Goal: Transaction & Acquisition: Subscribe to service/newsletter

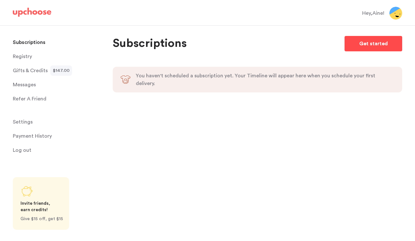
click at [363, 44] on p "Get started" at bounding box center [373, 44] width 29 height 8
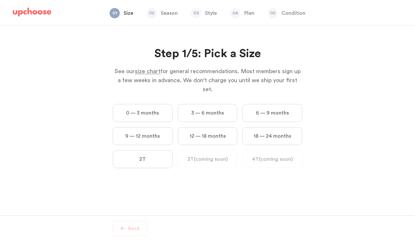
click at [218, 104] on label "3 — 6 months" at bounding box center [208, 113] width 60 height 18
click at [0, 0] on months "3 — 6 months" at bounding box center [0, 0] width 0 height 0
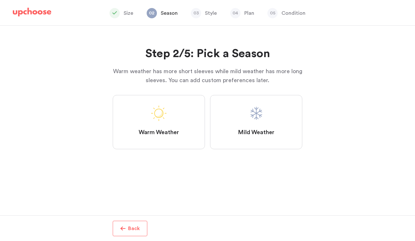
click at [228, 118] on label "Mild Weather" at bounding box center [256, 122] width 92 height 54
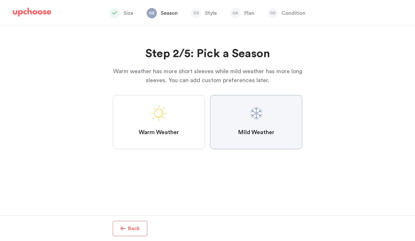
click at [0, 0] on Weather "Mild Weather" at bounding box center [0, 0] width 0 height 0
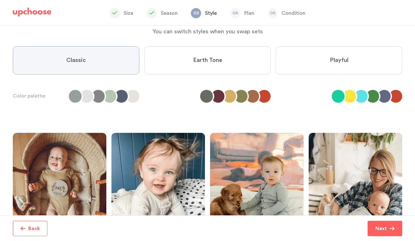
scroll to position [39, 0]
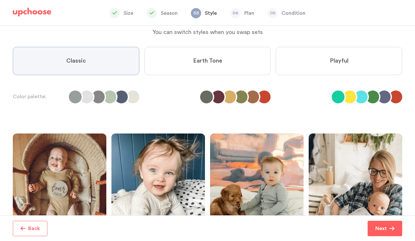
click at [206, 65] on label "Earth Tone" at bounding box center [207, 61] width 126 height 28
click at [0, 0] on Tone "Earth Tone" at bounding box center [0, 0] width 0 height 0
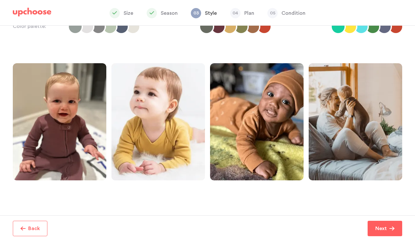
scroll to position [129, 0]
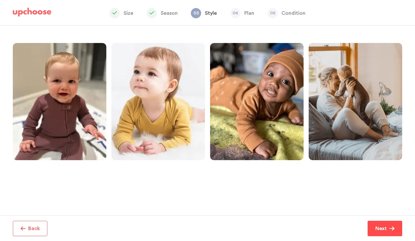
click at [383, 228] on p "Next" at bounding box center [381, 228] width 12 height 8
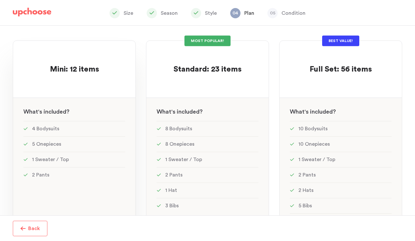
scroll to position [47, 0]
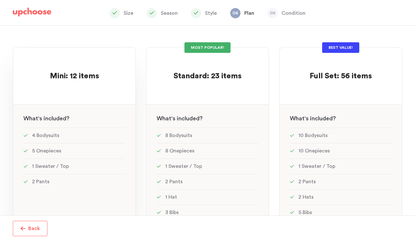
click at [88, 96] on div "Mini: 12 items Mini: 12 items See w W hat's included ? 4 Bodysuits 5 Onepieces …" at bounding box center [74, 183] width 123 height 272
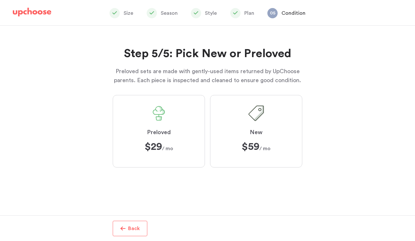
click at [178, 124] on label "Preloved $29 $29 / mo" at bounding box center [159, 131] width 92 height 72
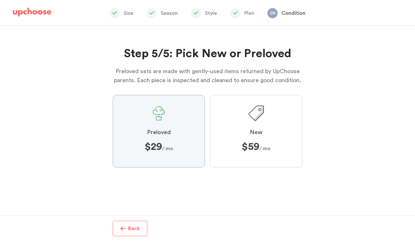
click at [0, 0] on input "Preloved $29 $29 / mo" at bounding box center [0, 0] width 0 height 0
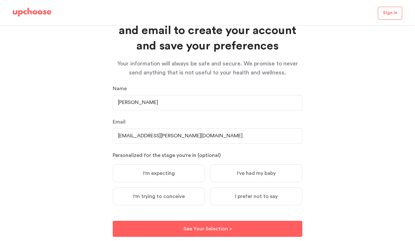
scroll to position [55, 0]
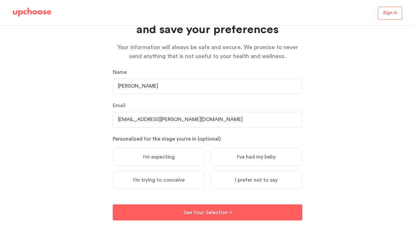
click at [221, 156] on label "I've had my baby" at bounding box center [256, 157] width 92 height 18
click at [0, 0] on input "I've had my baby" at bounding box center [0, 0] width 0 height 0
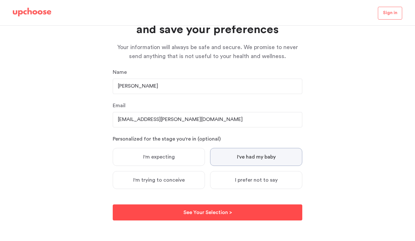
click at [204, 213] on p "See Your Selection >" at bounding box center [207, 212] width 48 height 8
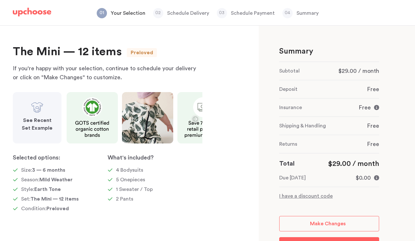
scroll to position [32, 0]
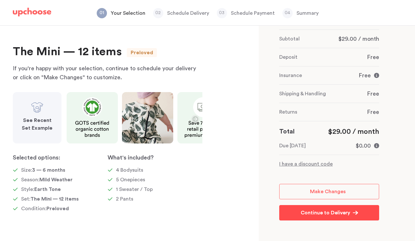
click at [307, 215] on p "Continue to Delivery" at bounding box center [326, 212] width 50 height 8
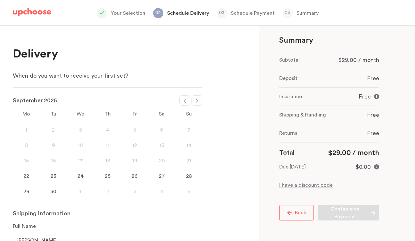
click at [27, 176] on div "22" at bounding box center [26, 176] width 27 height 8
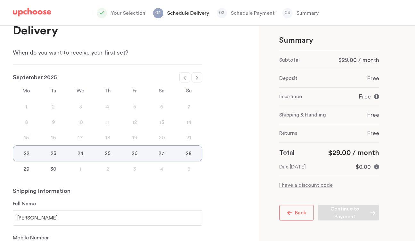
scroll to position [27, 0]
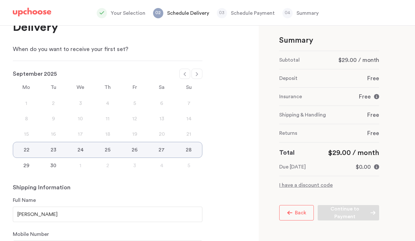
click at [297, 217] on button "Back" at bounding box center [296, 212] width 35 height 15
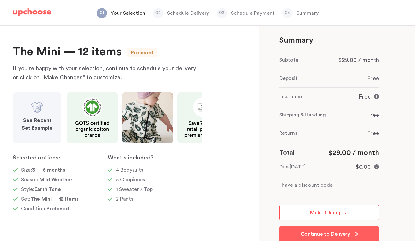
scroll to position [27, 0]
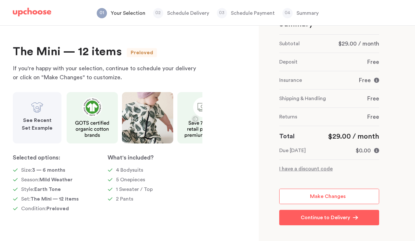
click at [294, 197] on link "Make Changes" at bounding box center [329, 195] width 100 height 15
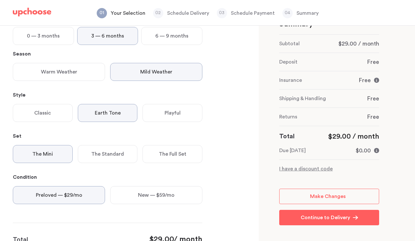
scroll to position [77, 0]
click at [311, 218] on p "Continue to Delivery" at bounding box center [326, 217] width 50 height 8
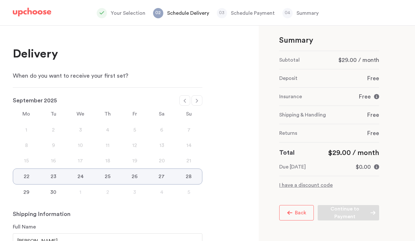
click at [22, 177] on div "22" at bounding box center [26, 176] width 27 height 8
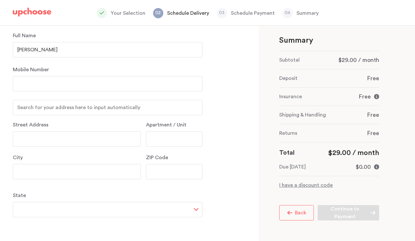
scroll to position [200, 0]
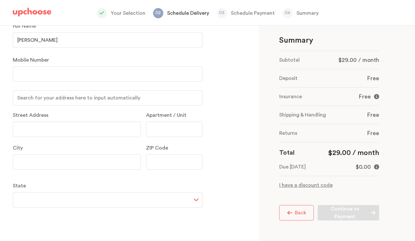
click at [90, 129] on input "text" at bounding box center [77, 128] width 128 height 15
type input "10 Manzanita Place"
type input "7077590232"
type input "Mill Valley"
type input "94941"
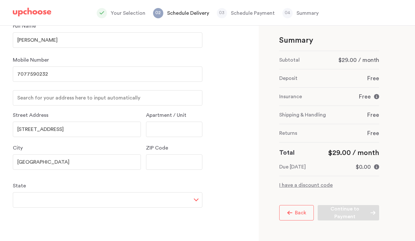
select select "CA"
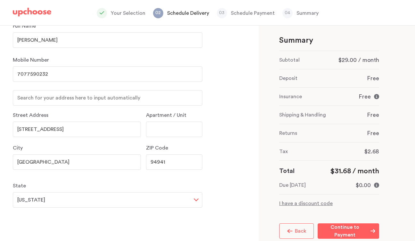
scroll to position [27, 0]
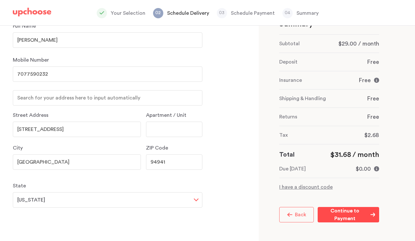
click at [335, 213] on p "Continue to Payment" at bounding box center [345, 214] width 46 height 15
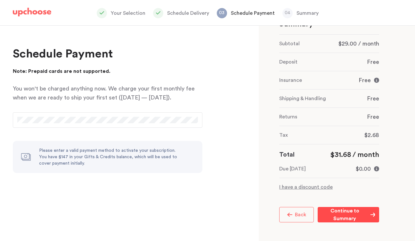
click at [347, 215] on p "Continue to Summary" at bounding box center [345, 214] width 46 height 15
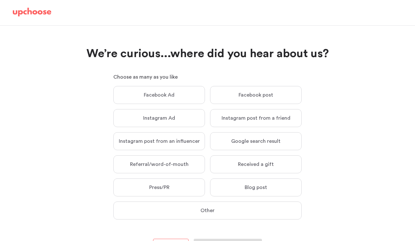
click at [230, 142] on label "Google search result Google search result" at bounding box center [256, 141] width 92 height 18
click at [0, 0] on input "Google search result Google search result" at bounding box center [0, 0] width 0 height 0
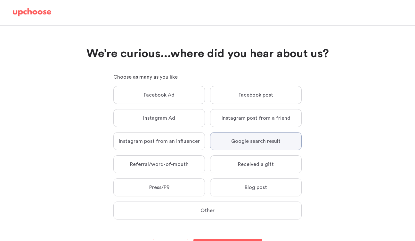
scroll to position [34, 0]
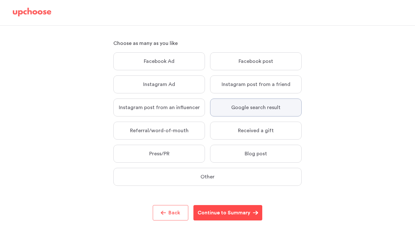
click at [232, 214] on p "Continue to Summary" at bounding box center [224, 212] width 53 height 8
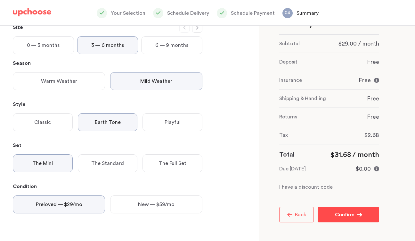
scroll to position [71, 0]
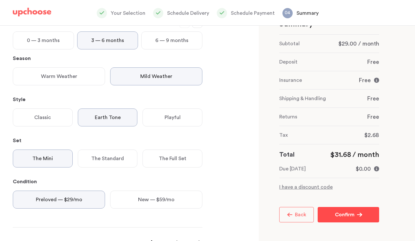
click at [336, 214] on p "Confirm" at bounding box center [345, 214] width 20 height 8
